Goal: Information Seeking & Learning: Learn about a topic

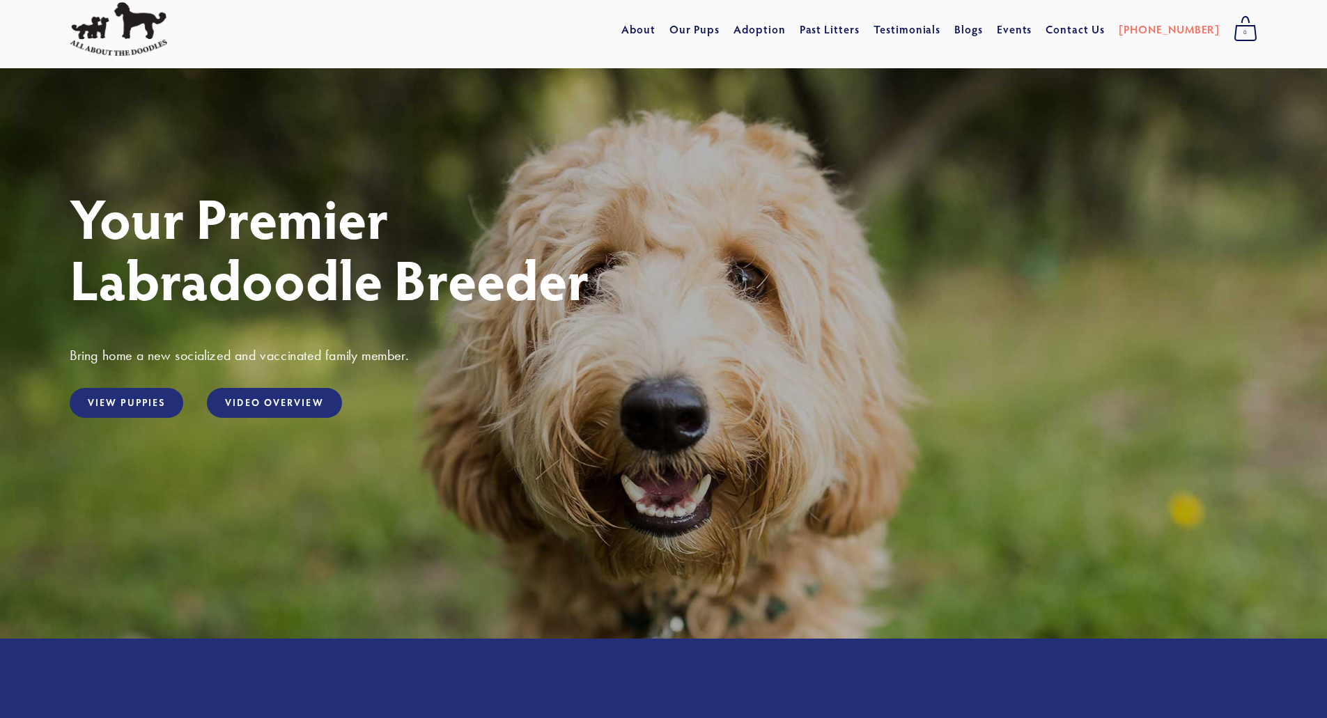
scroll to position [70, 0]
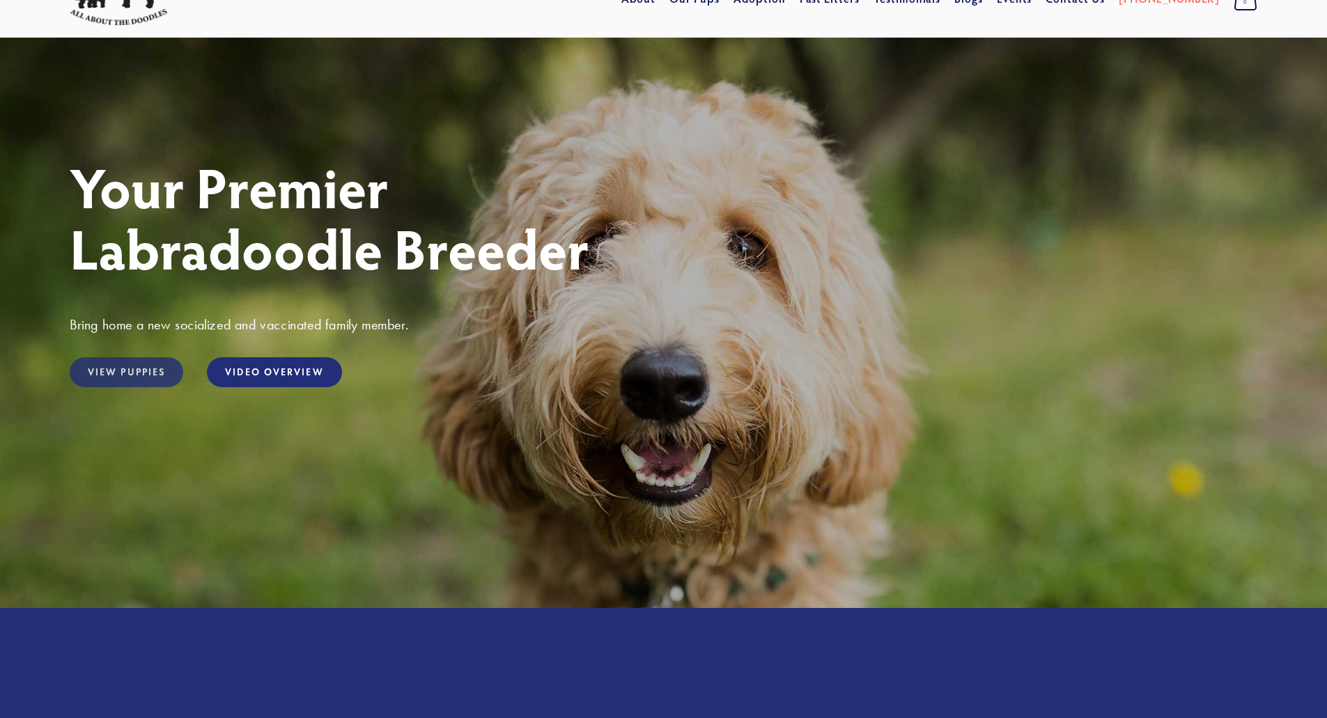
click at [111, 369] on link "View Puppies" at bounding box center [127, 372] width 114 height 30
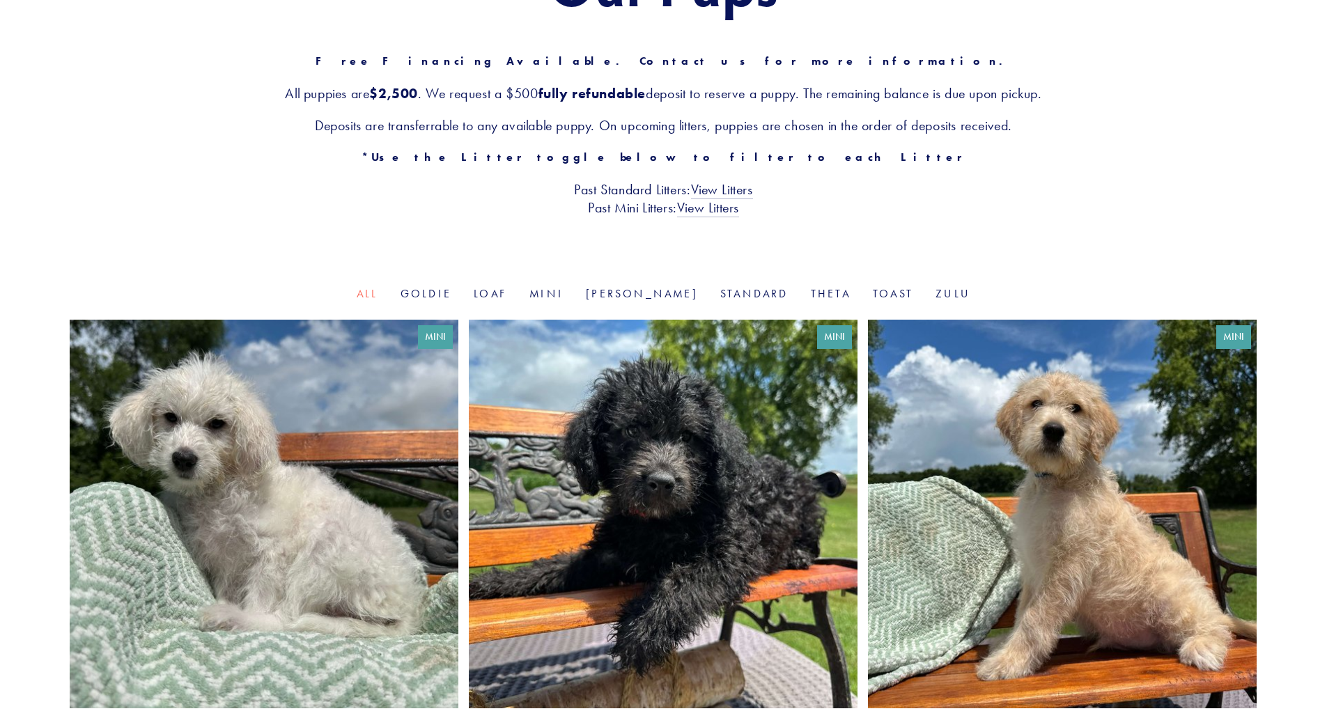
scroll to position [209, 0]
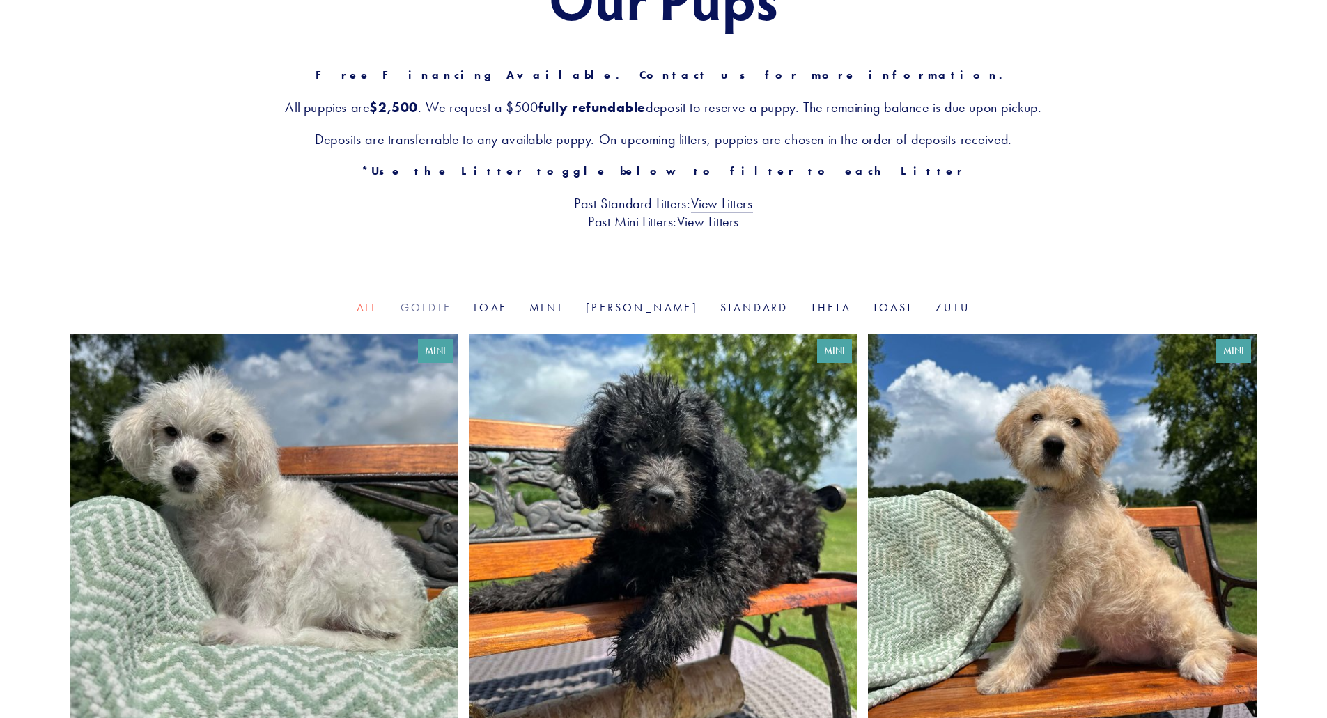
click at [452, 309] on link "Goldie" at bounding box center [426, 307] width 51 height 13
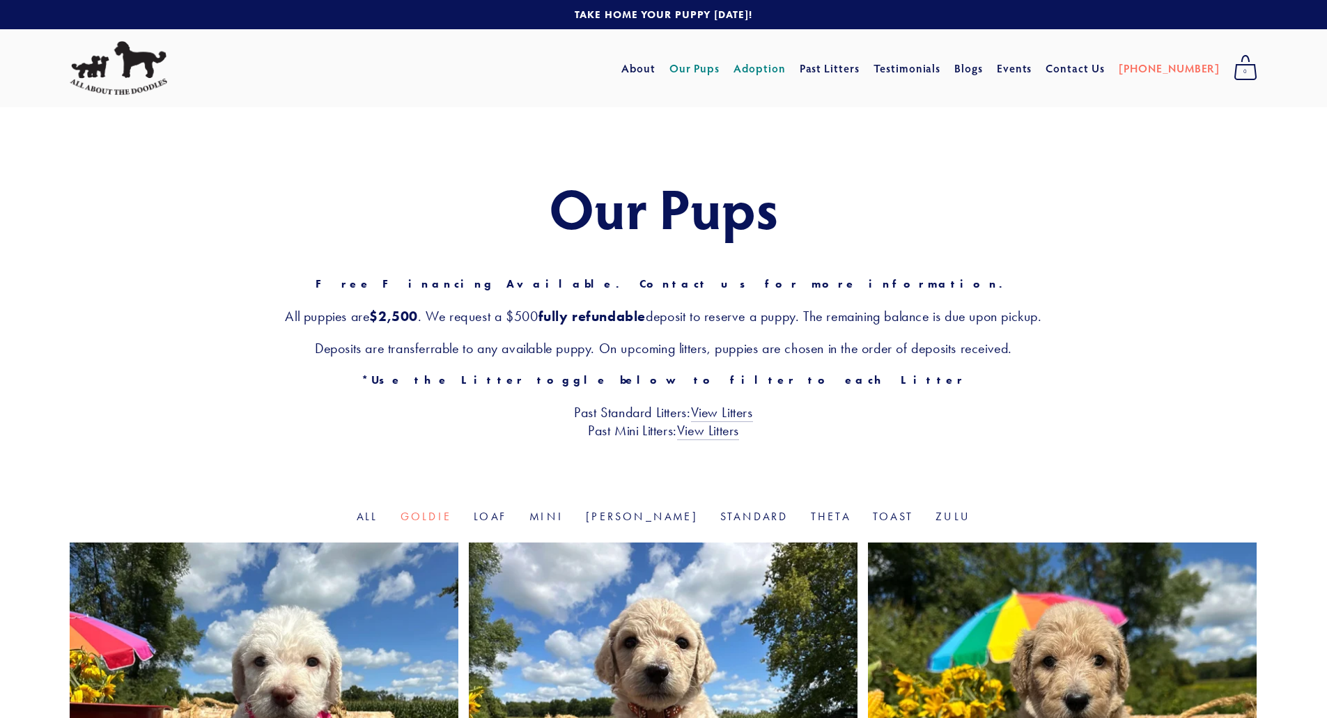
click at [786, 71] on link "Adoption" at bounding box center [760, 68] width 52 height 25
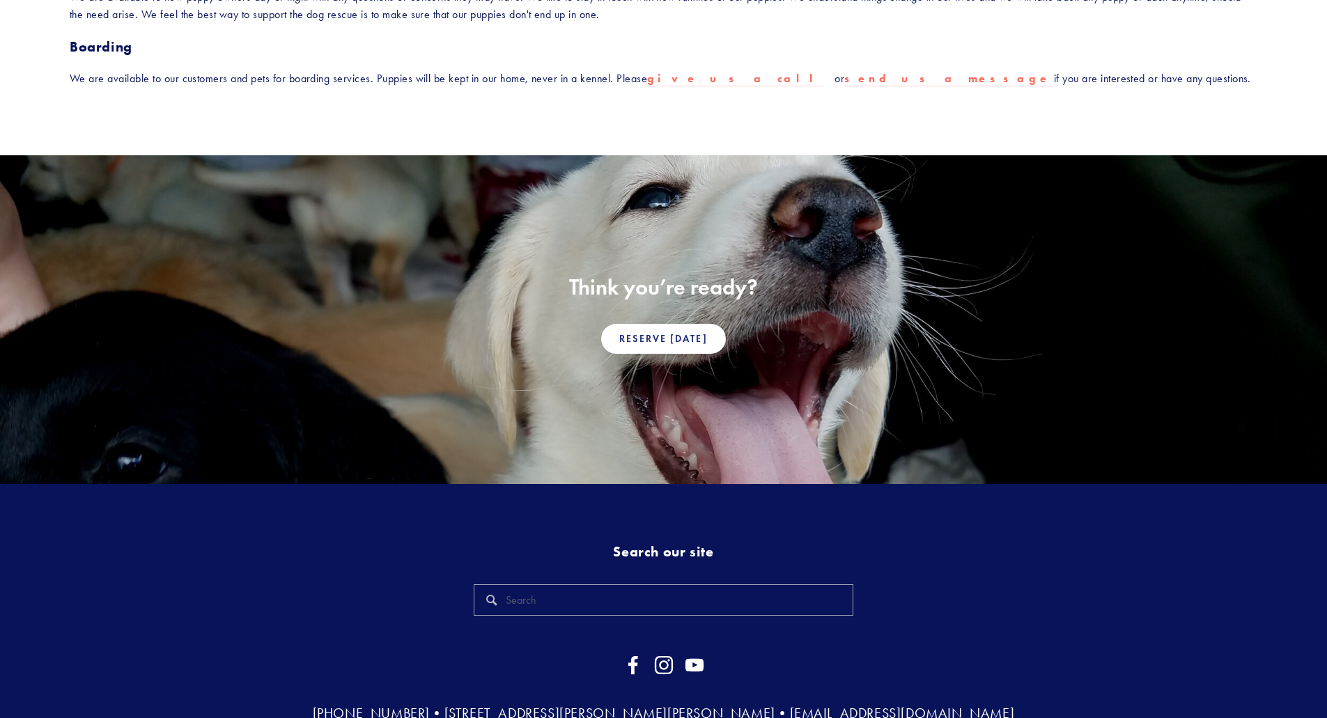
scroll to position [766, 0]
